Goal: Information Seeking & Learning: Compare options

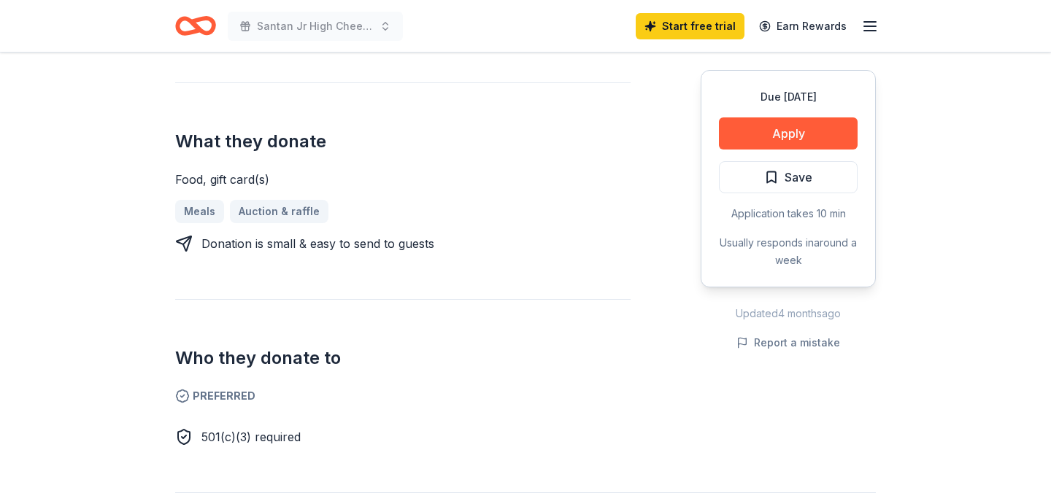
scroll to position [629, 0]
